Goal: Navigation & Orientation: Find specific page/section

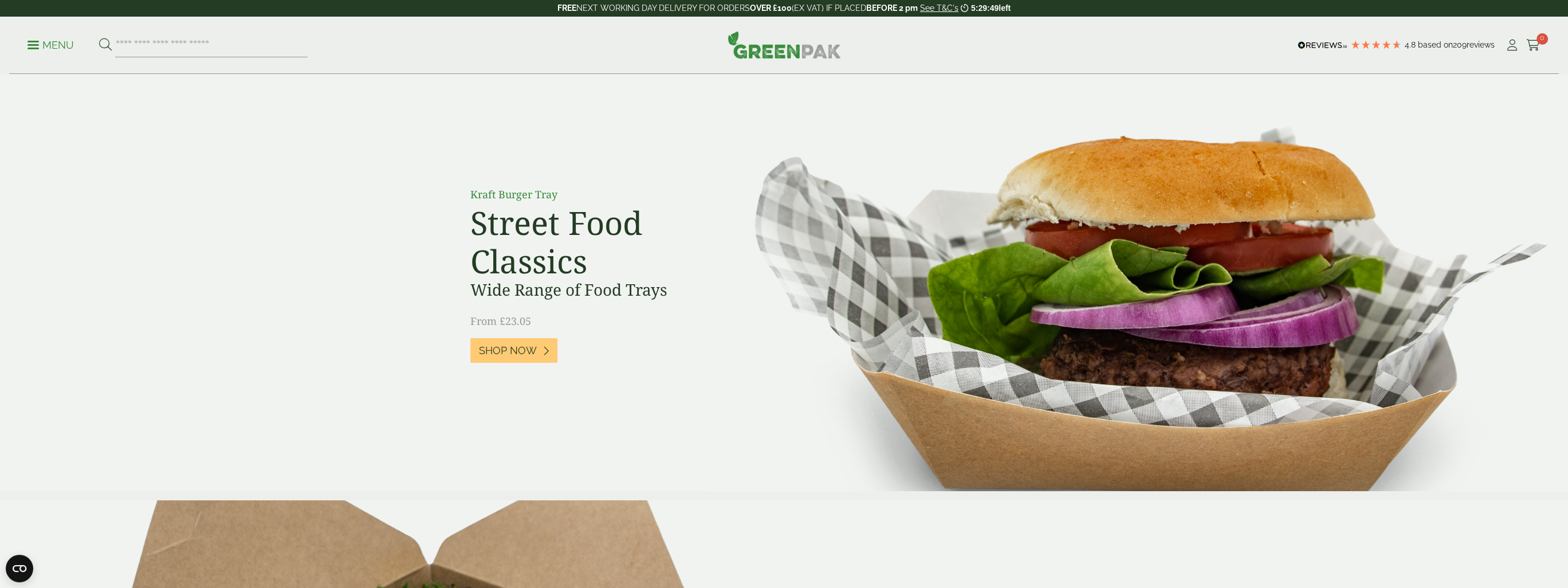
click at [31, 44] on span at bounding box center [33, 45] width 12 height 2
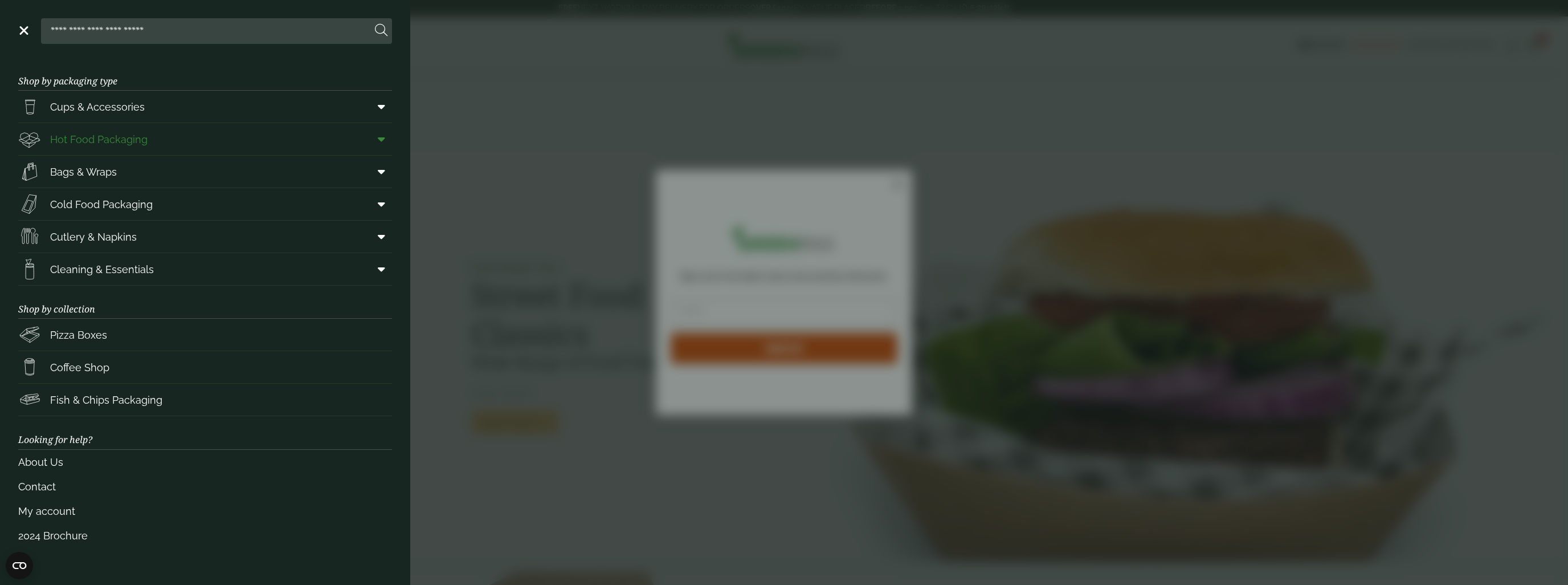
click at [120, 141] on span "Hot Food Packaging" at bounding box center [98, 139] width 97 height 16
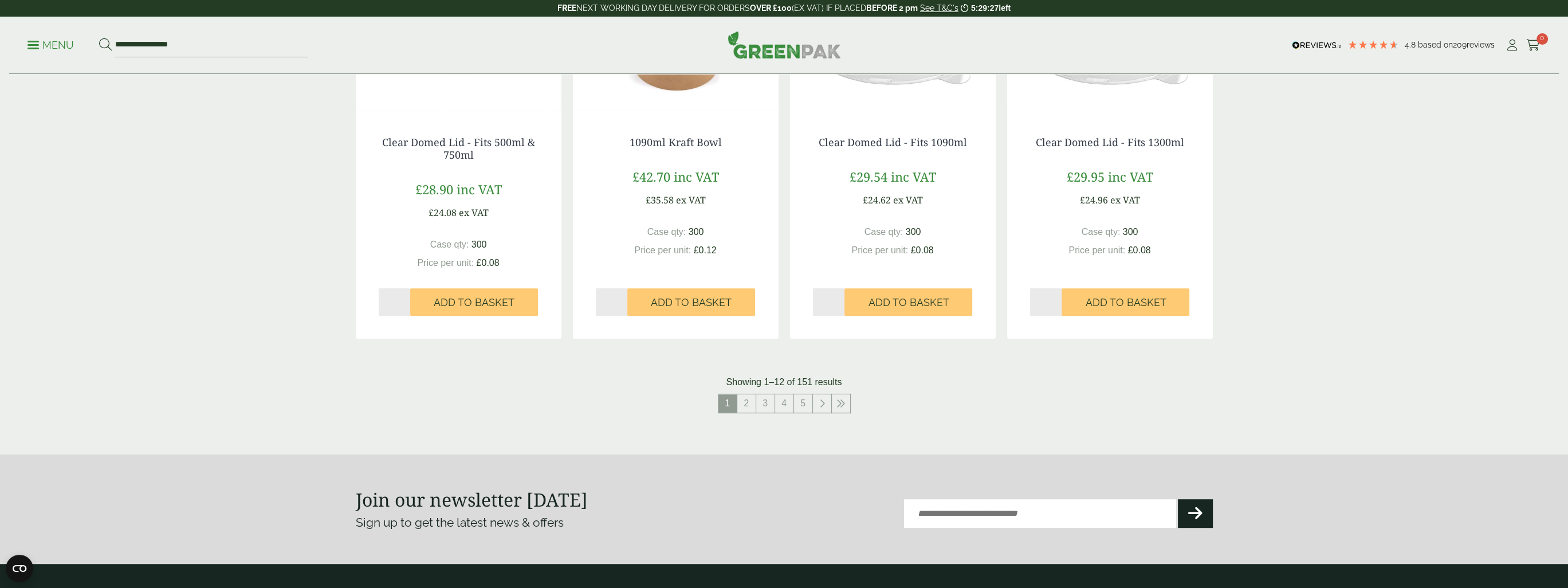
scroll to position [1146, 0]
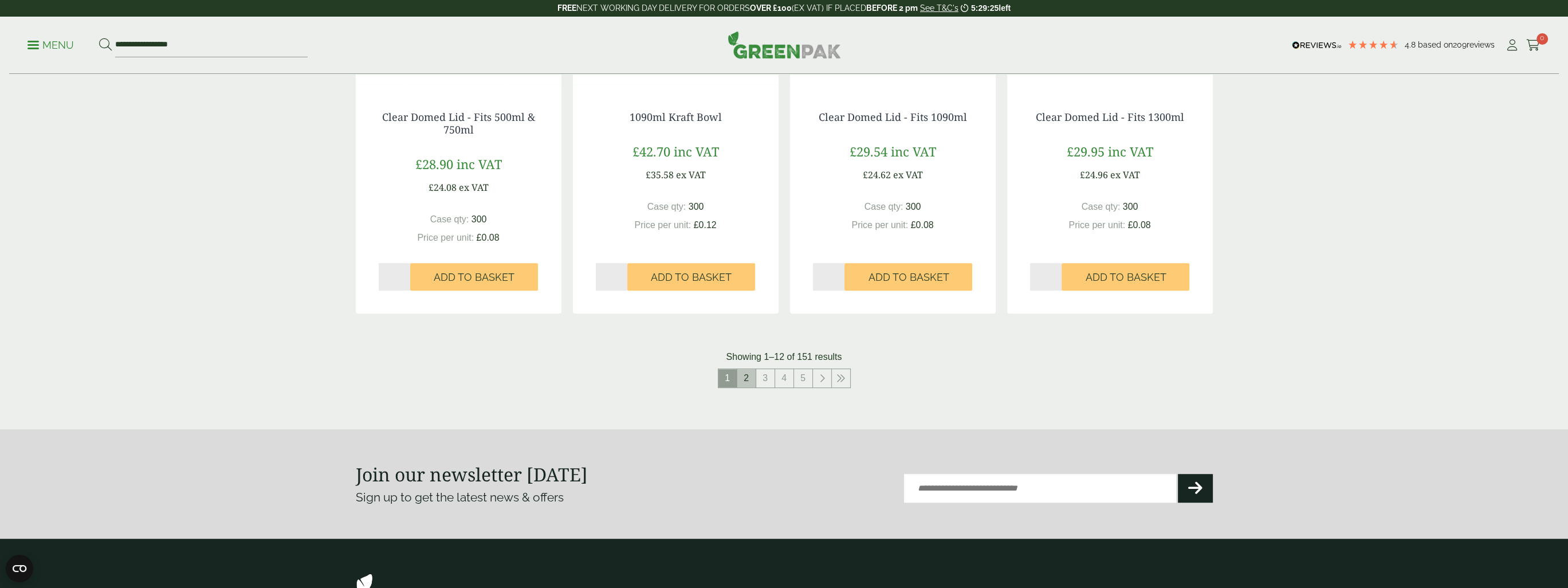
click at [747, 379] on link "2" at bounding box center [747, 378] width 19 height 19
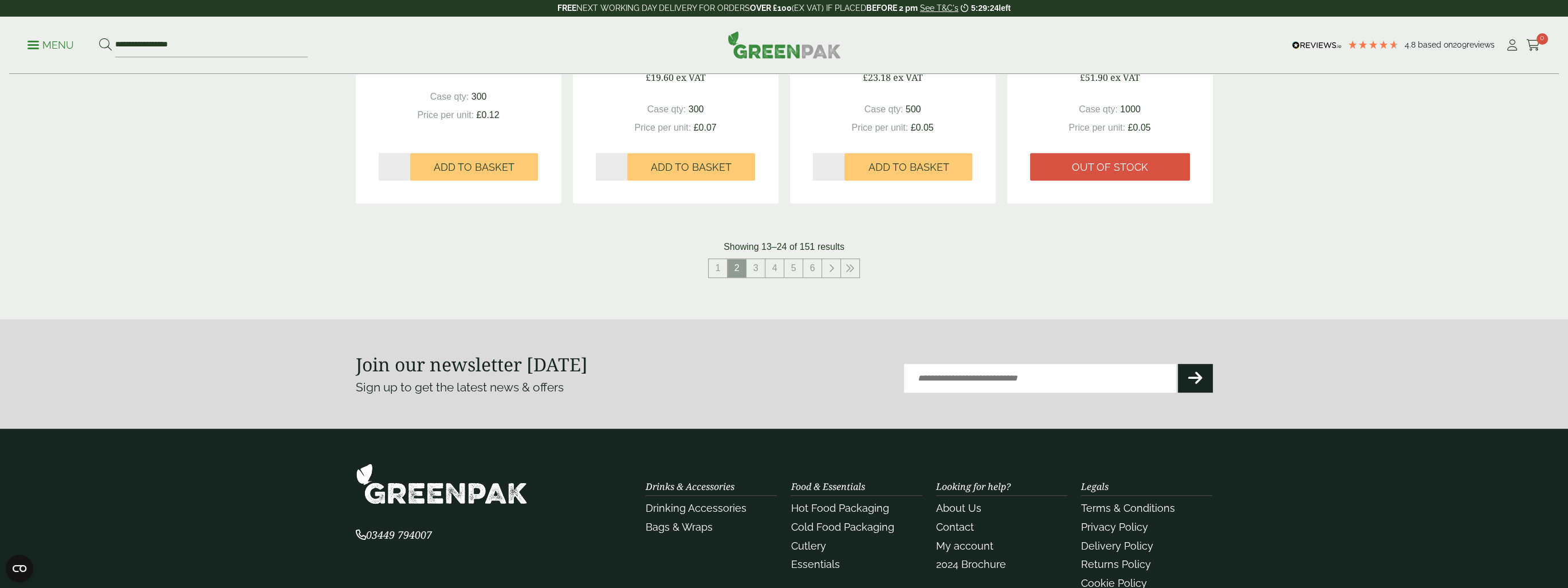
scroll to position [1261, 0]
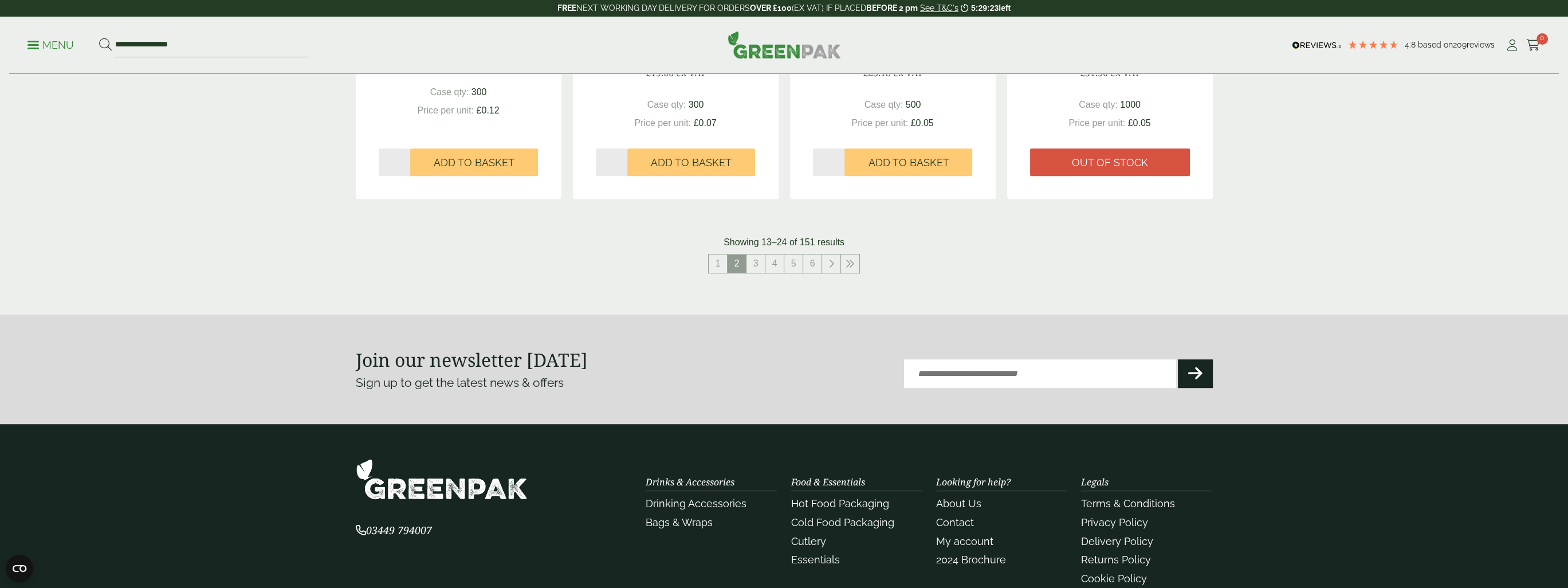
click at [927, 376] on input "Email (Required)" at bounding box center [1040, 373] width 272 height 29
type input "**********"
click at [1201, 372] on icon at bounding box center [1196, 373] width 15 height 16
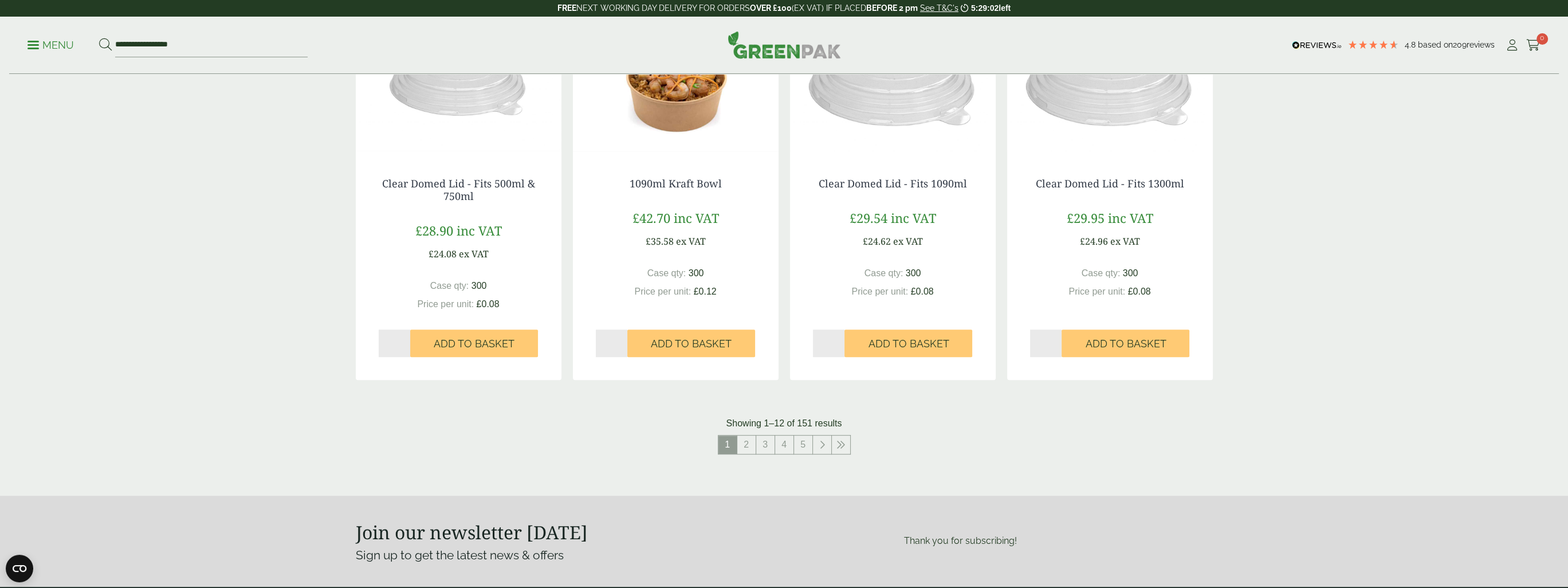
scroll to position [1146, 0]
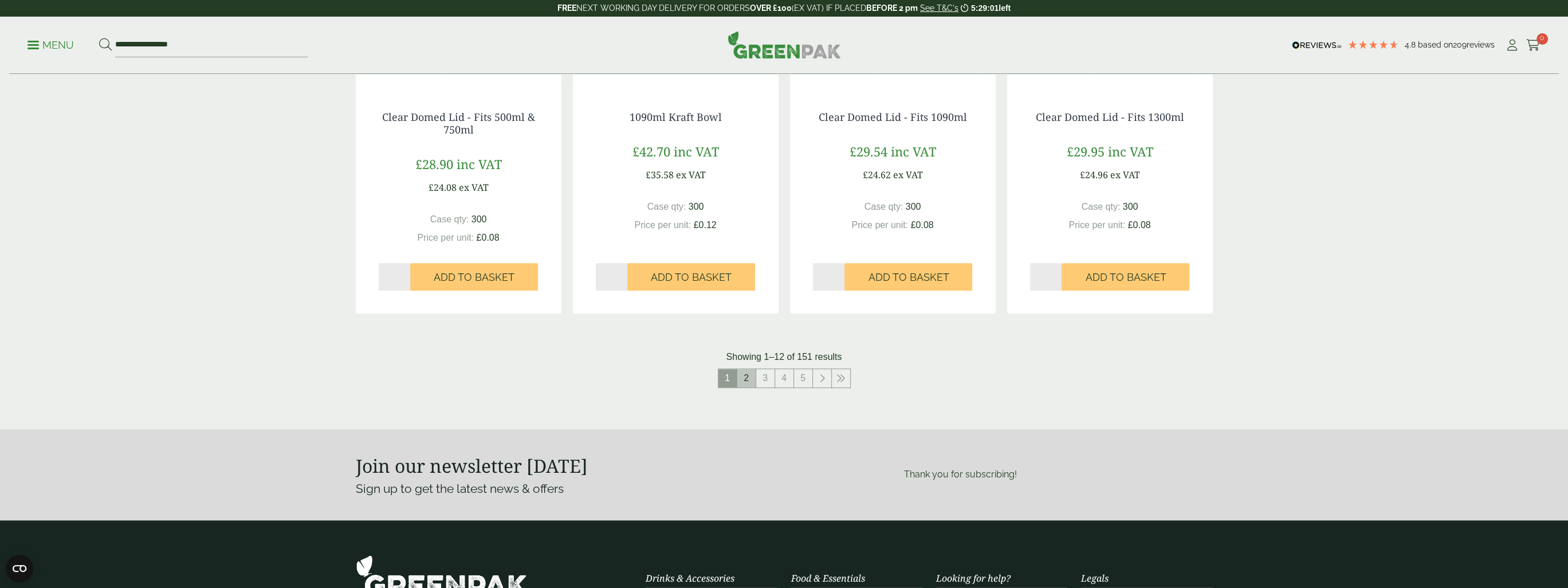
click at [745, 380] on link "2" at bounding box center [747, 378] width 19 height 19
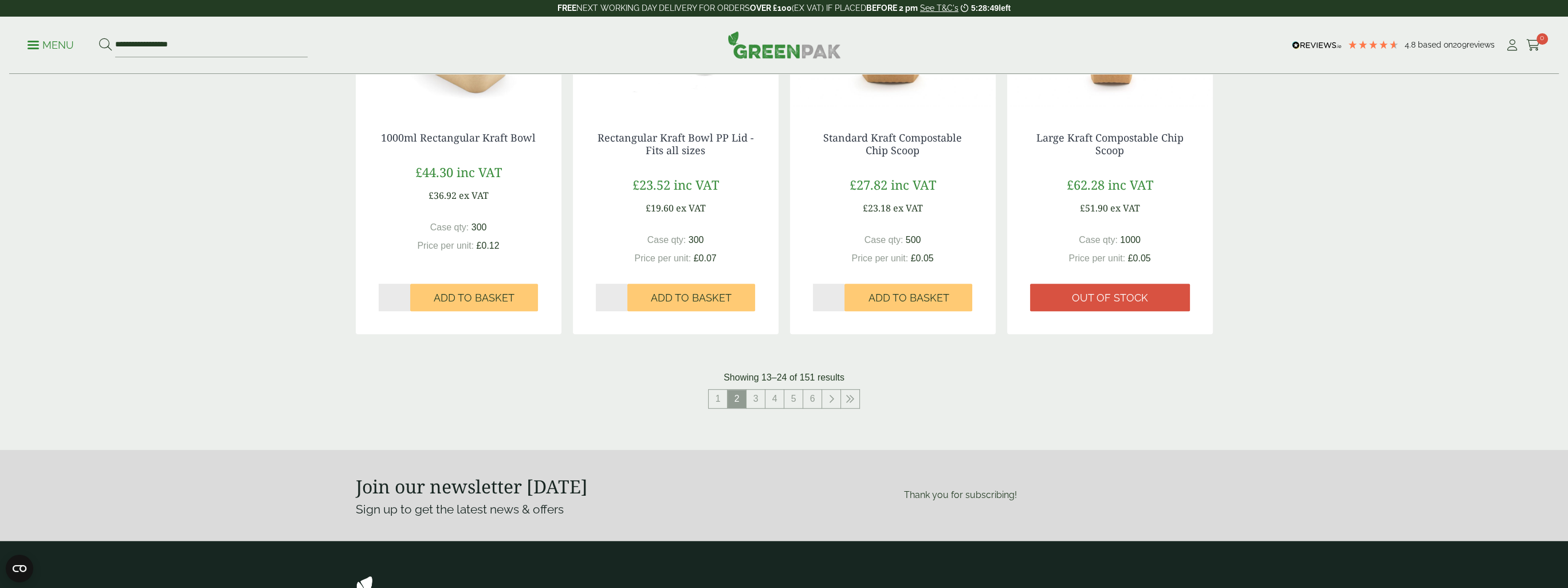
scroll to position [1146, 0]
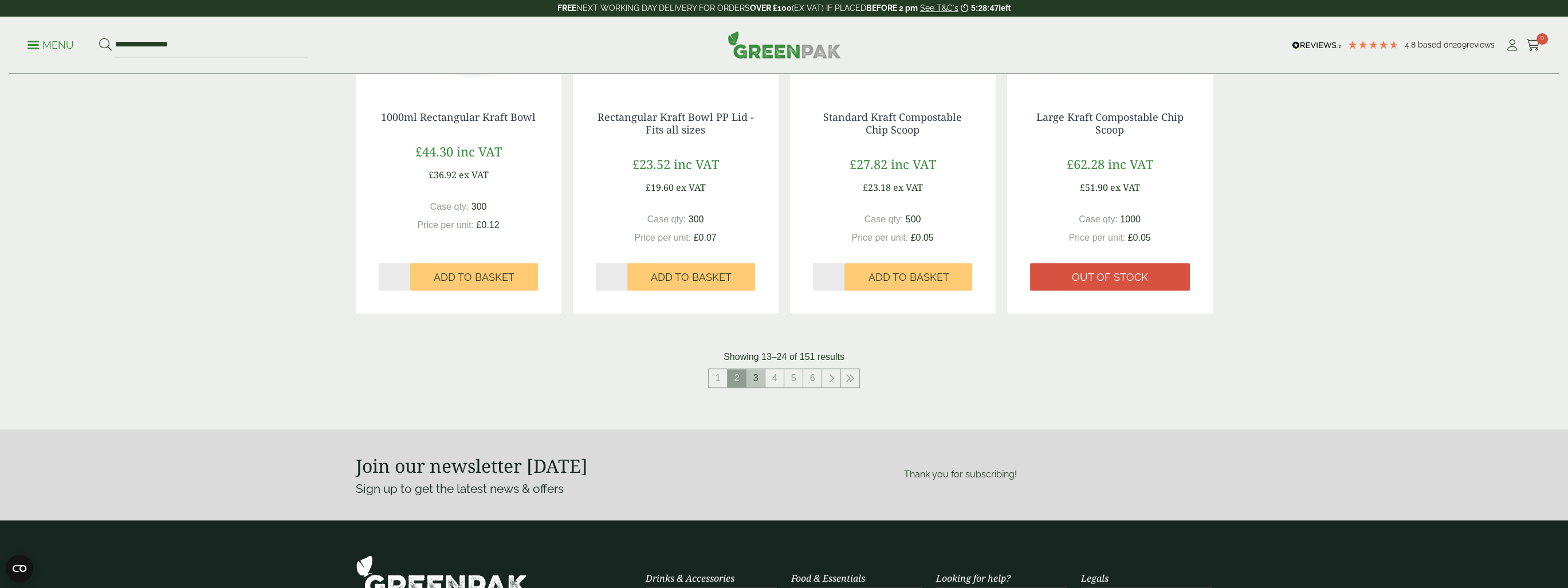
click at [753, 379] on link "3" at bounding box center [755, 378] width 19 height 19
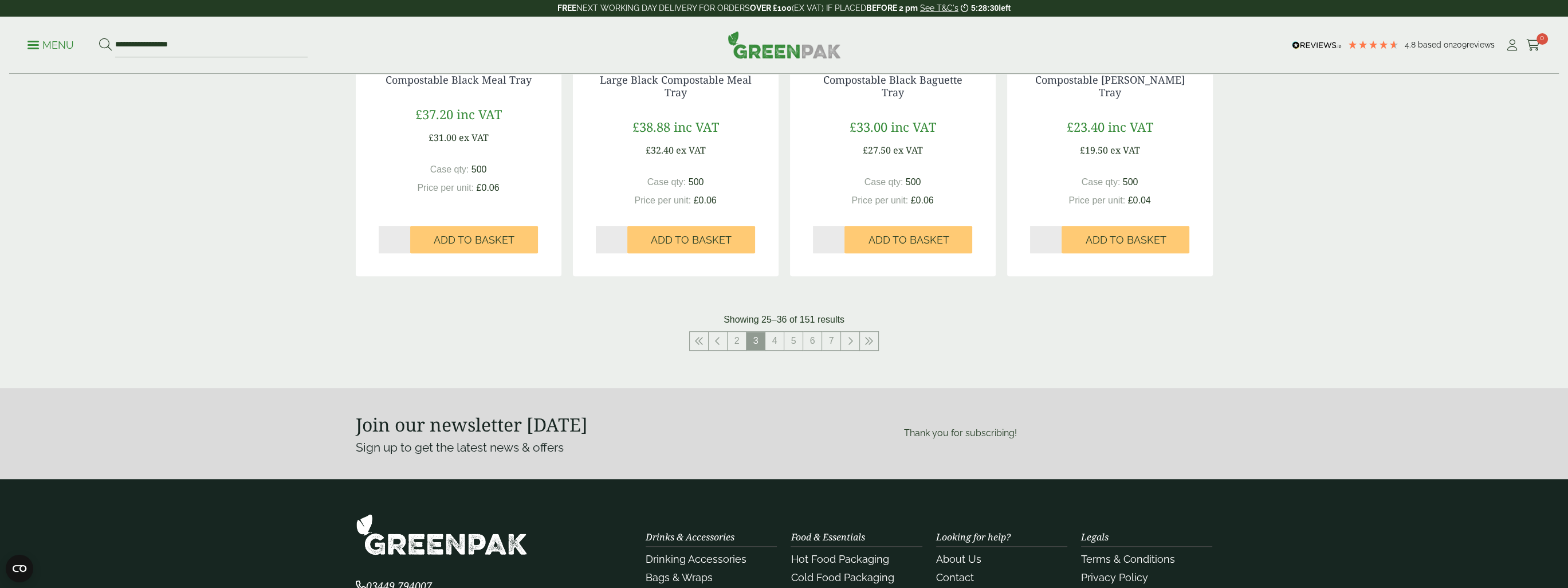
scroll to position [1210, 0]
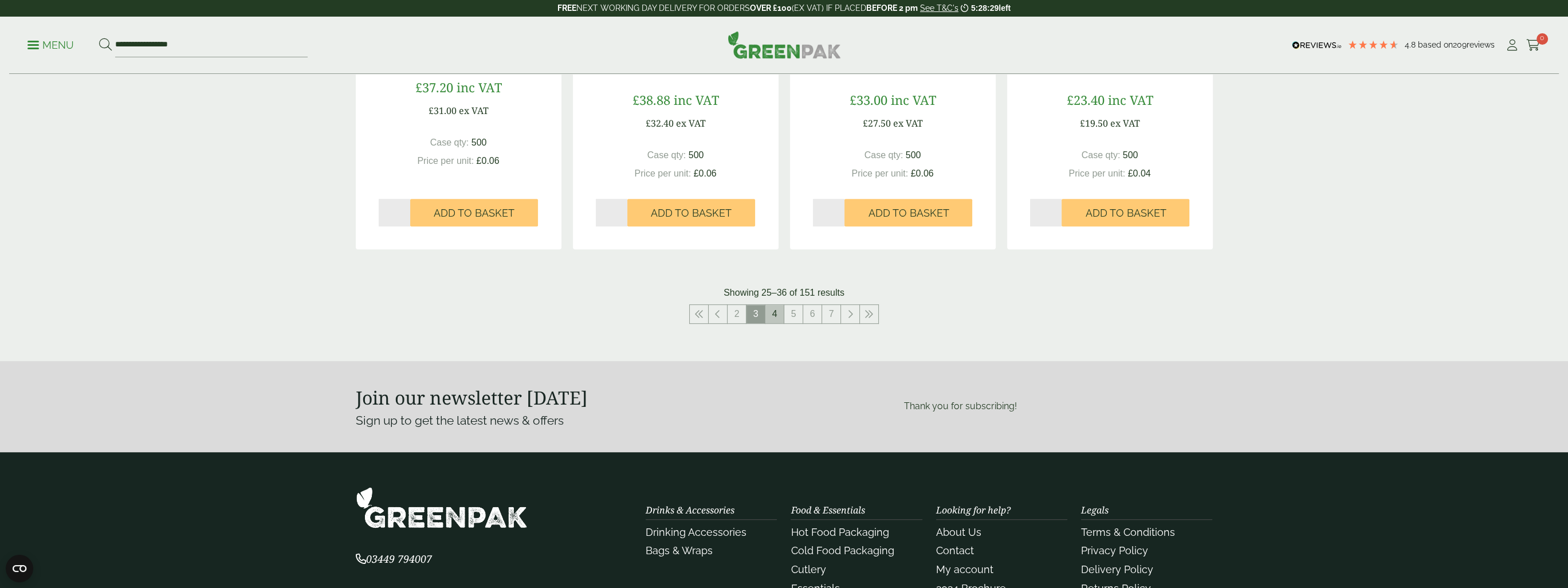
click at [772, 311] on link "4" at bounding box center [774, 314] width 19 height 19
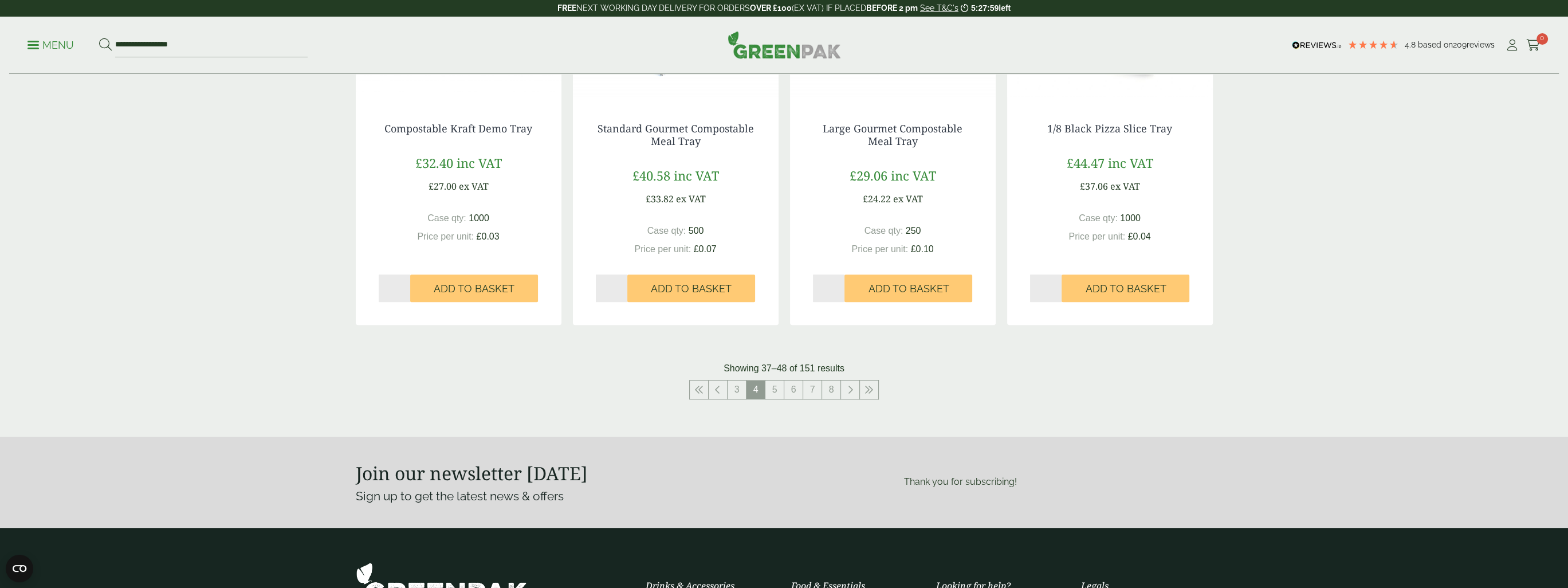
scroll to position [1210, 0]
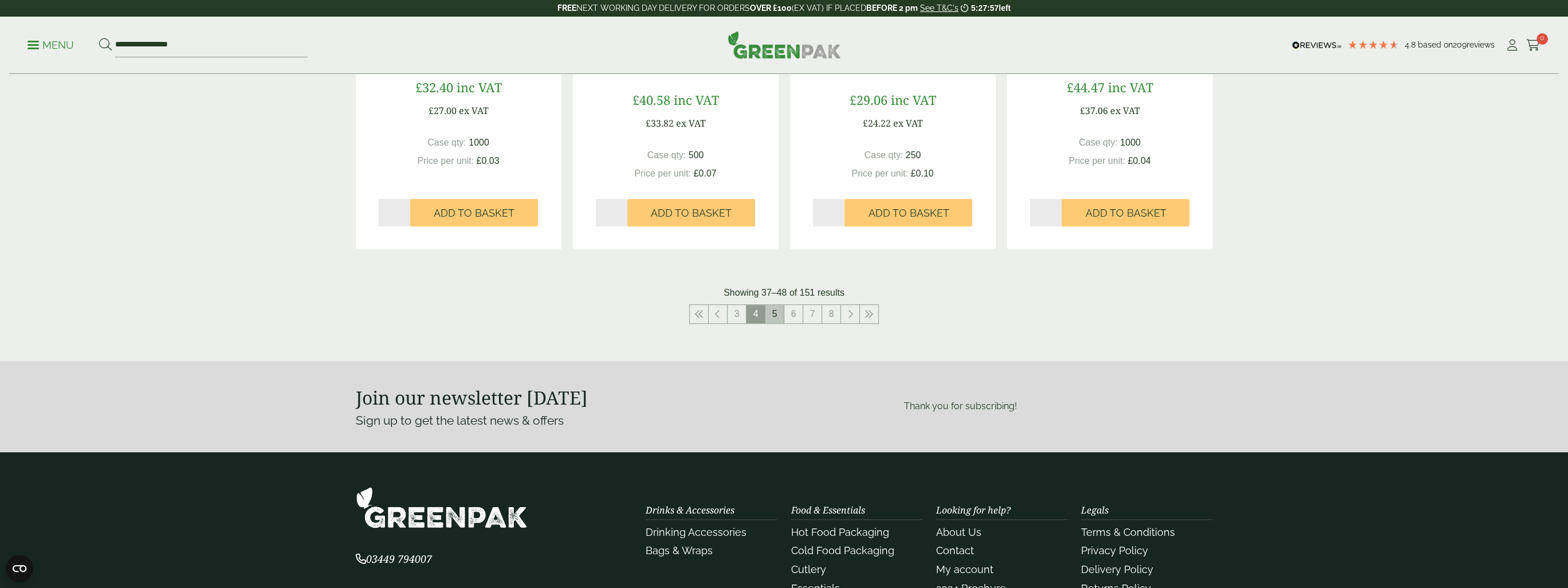
click at [779, 314] on link "5" at bounding box center [774, 314] width 19 height 19
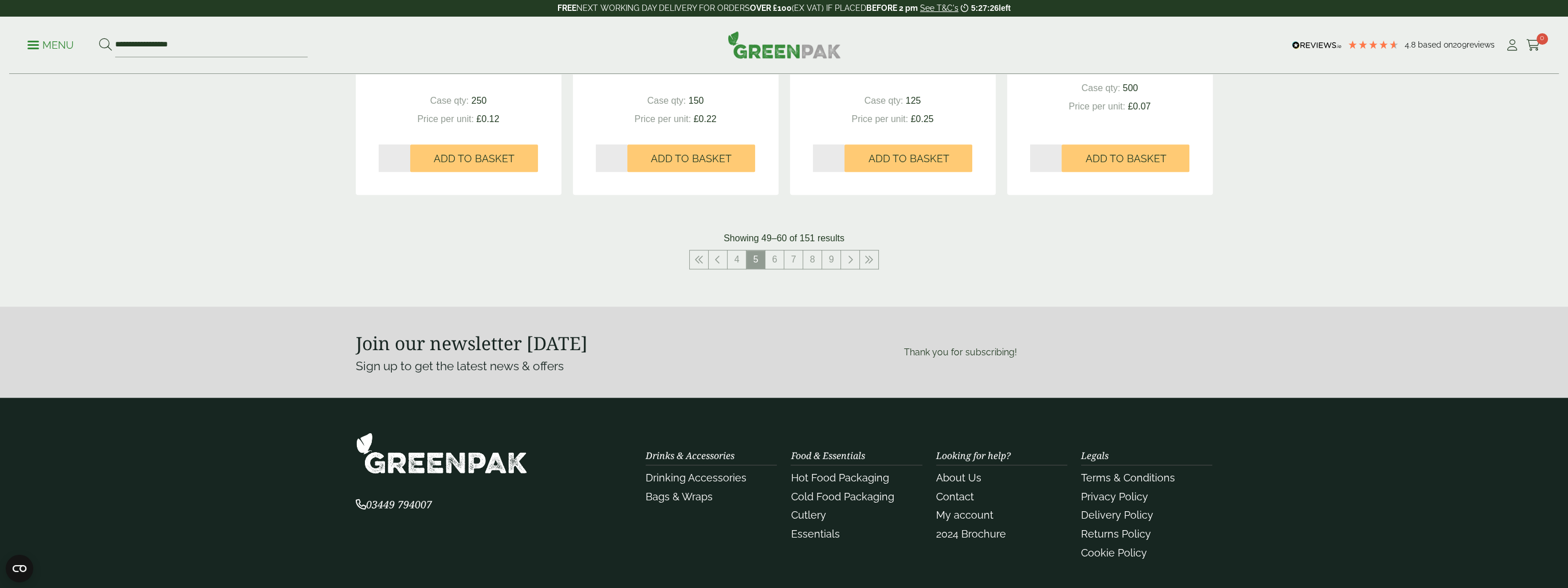
scroll to position [1370, 0]
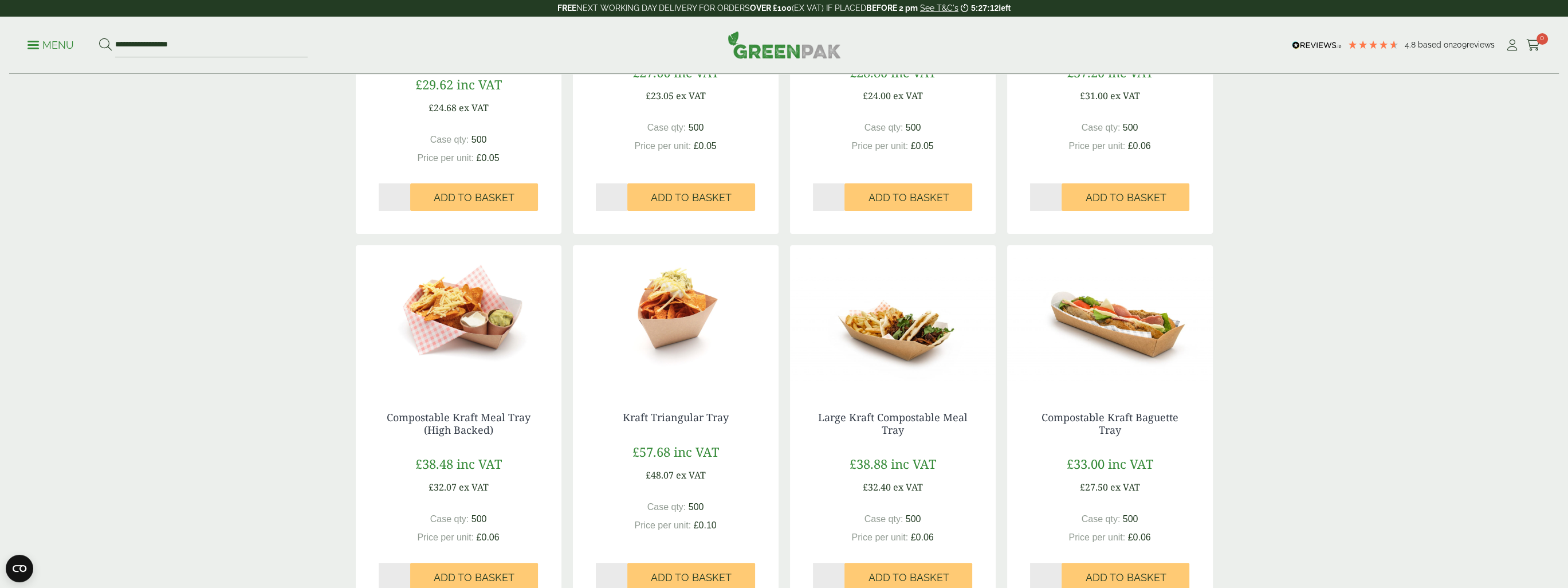
scroll to position [465, 0]
click at [1512, 47] on icon at bounding box center [1512, 45] width 15 height 12
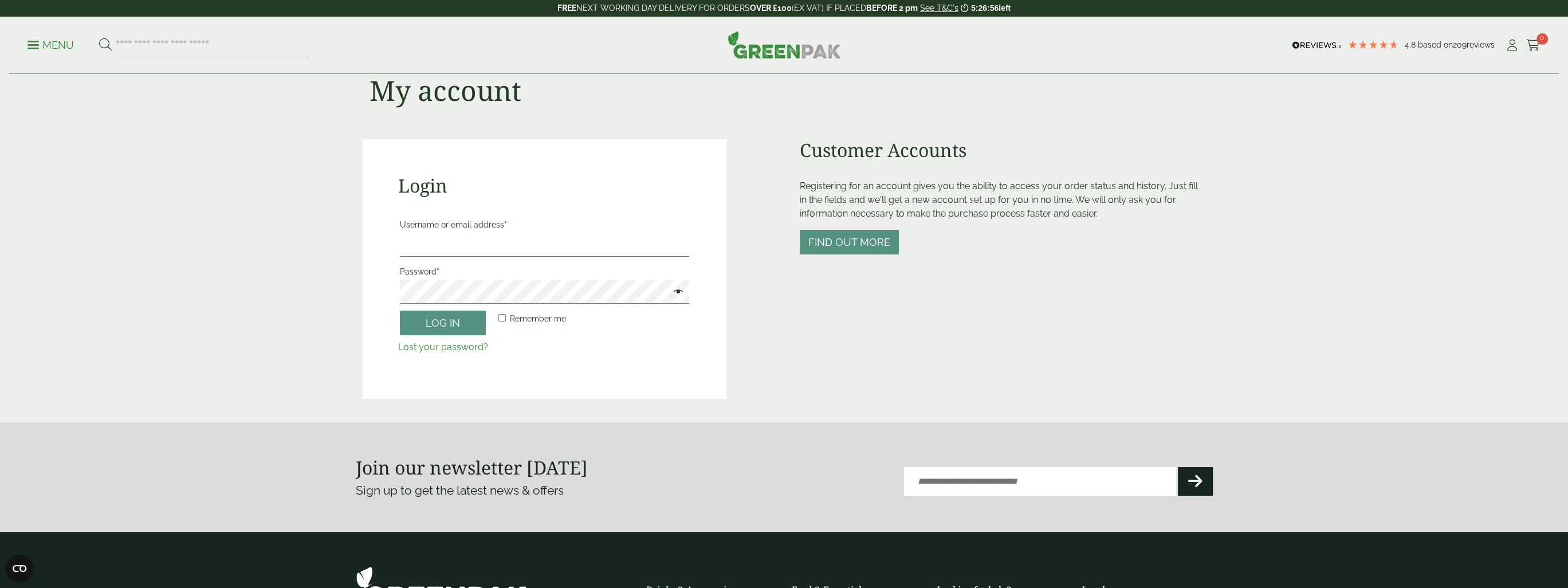
scroll to position [57, 0]
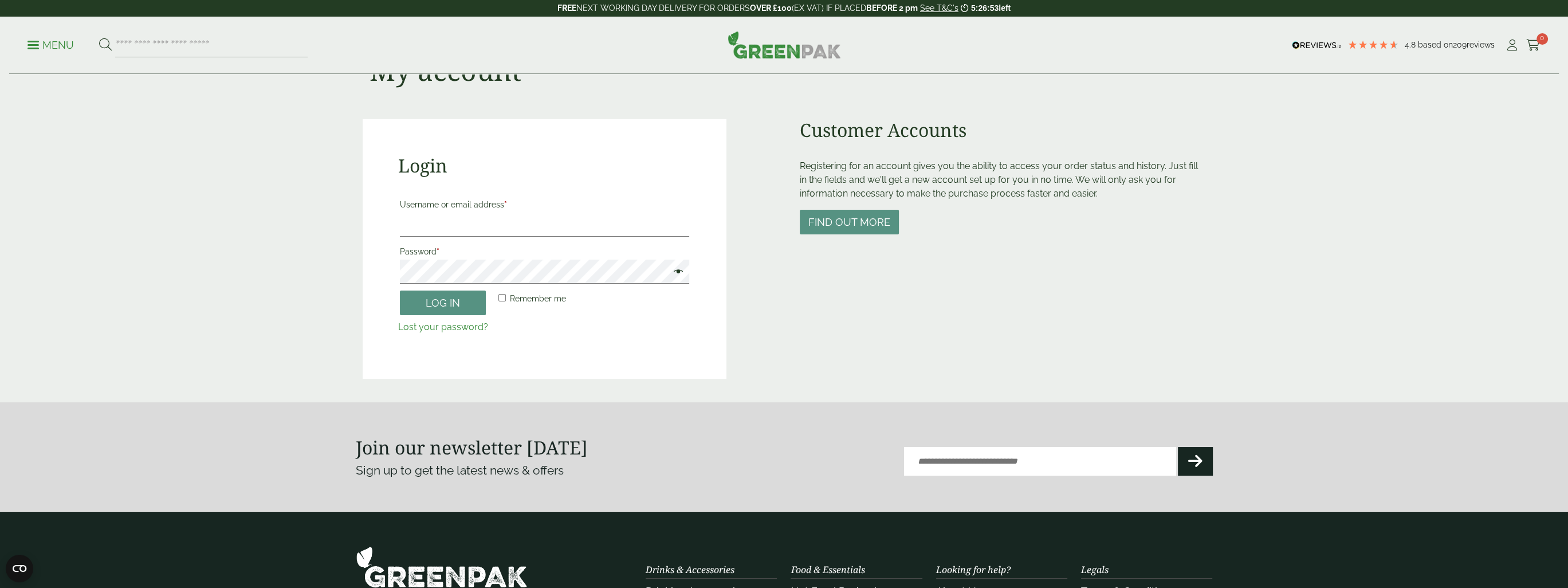
click at [938, 467] on input "Email (Required)" at bounding box center [1040, 461] width 272 height 29
type input "**********"
click at [1190, 462] on icon at bounding box center [1196, 461] width 15 height 16
